Goal: Task Accomplishment & Management: Manage account settings

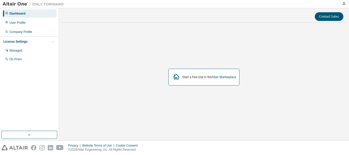
click at [346, 2] on div at bounding box center [343, 4] width 10 height 8
click at [343, 5] on icon "button" at bounding box center [343, 4] width 4 height 4
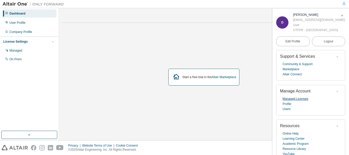
scroll to position [23, 0]
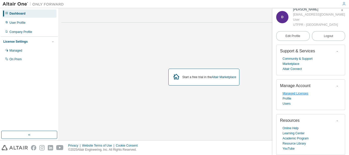
click at [302, 92] on link "Managed Licenses" at bounding box center [295, 93] width 26 height 5
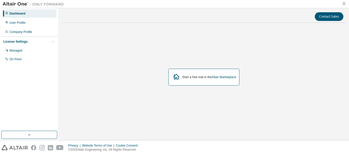
click at [342, 4] on icon "button" at bounding box center [343, 4] width 4 height 4
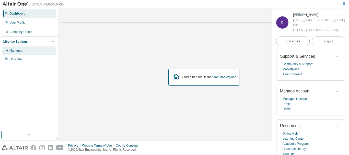
click at [33, 49] on div "Managed" at bounding box center [29, 50] width 54 height 8
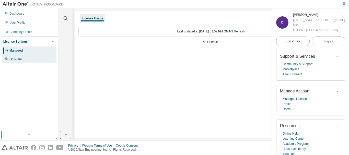
click at [37, 59] on div "On Prem" at bounding box center [29, 59] width 54 height 8
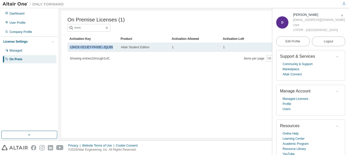
drag, startPoint x: 111, startPoint y: 48, endPoint x: 68, endPoint y: 47, distance: 42.9
click at [68, 47] on td "L0HCK-OCUEY-FHX8C-JQLR6" at bounding box center [92, 47] width 51 height 9
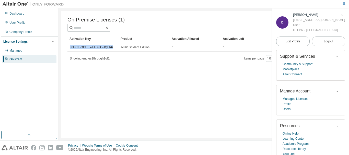
copy link "L0HCK-OCUEY-FHX8C-JQLR6"
